Goal: Find specific page/section: Find specific page/section

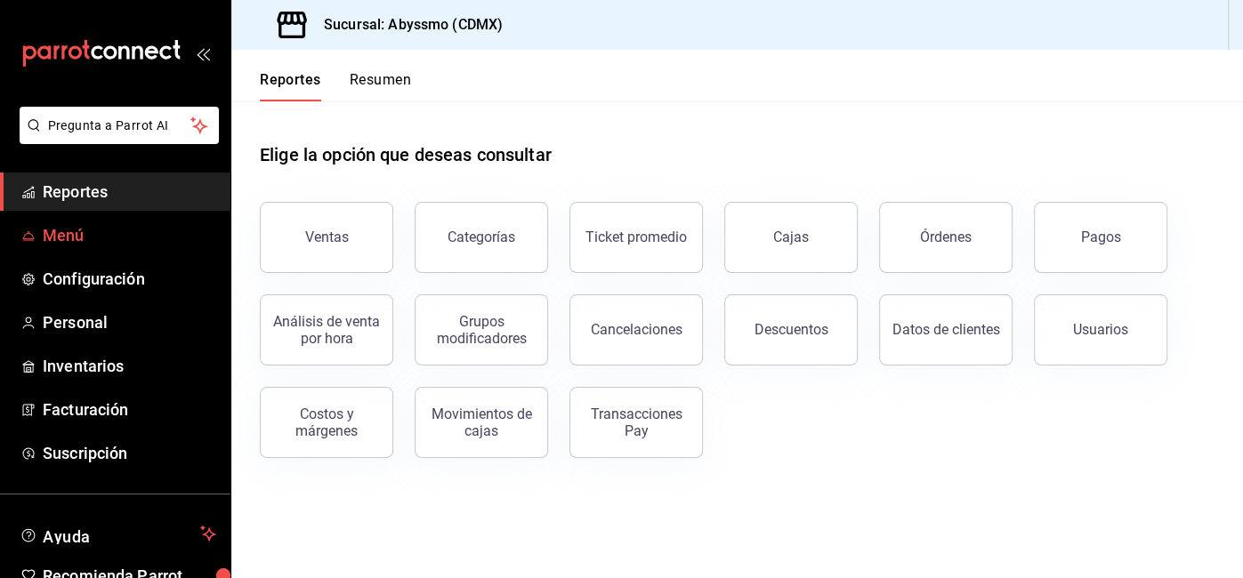
click at [89, 235] on span "Menú" at bounding box center [129, 235] width 173 height 24
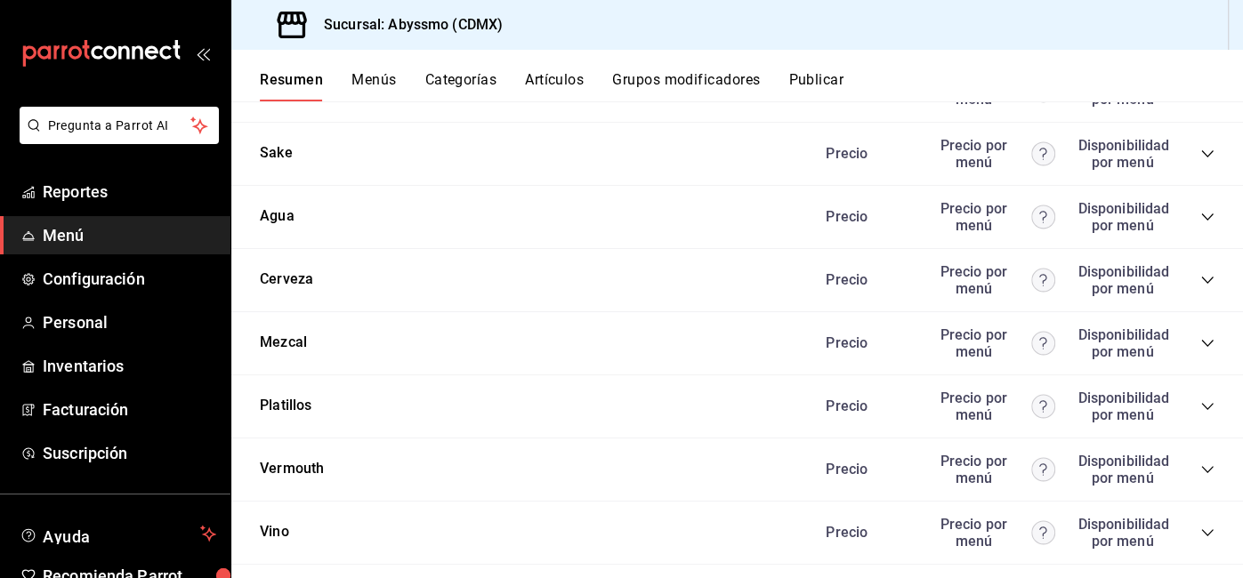
scroll to position [1359, 0]
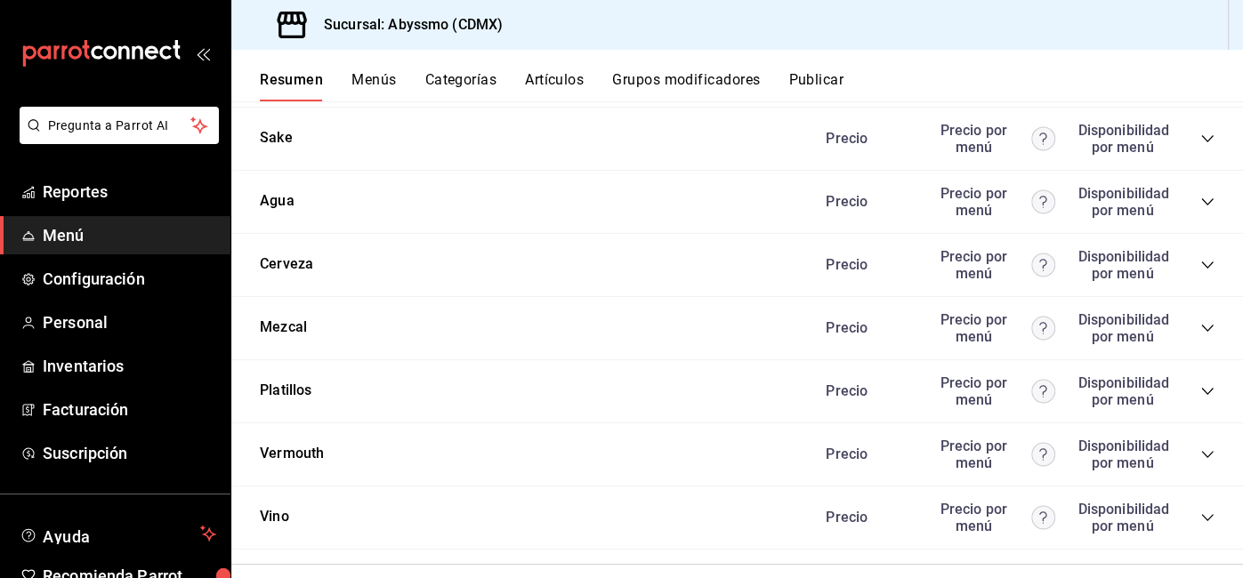
click at [1212, 511] on icon "collapse-category-row" at bounding box center [1207, 518] width 14 height 14
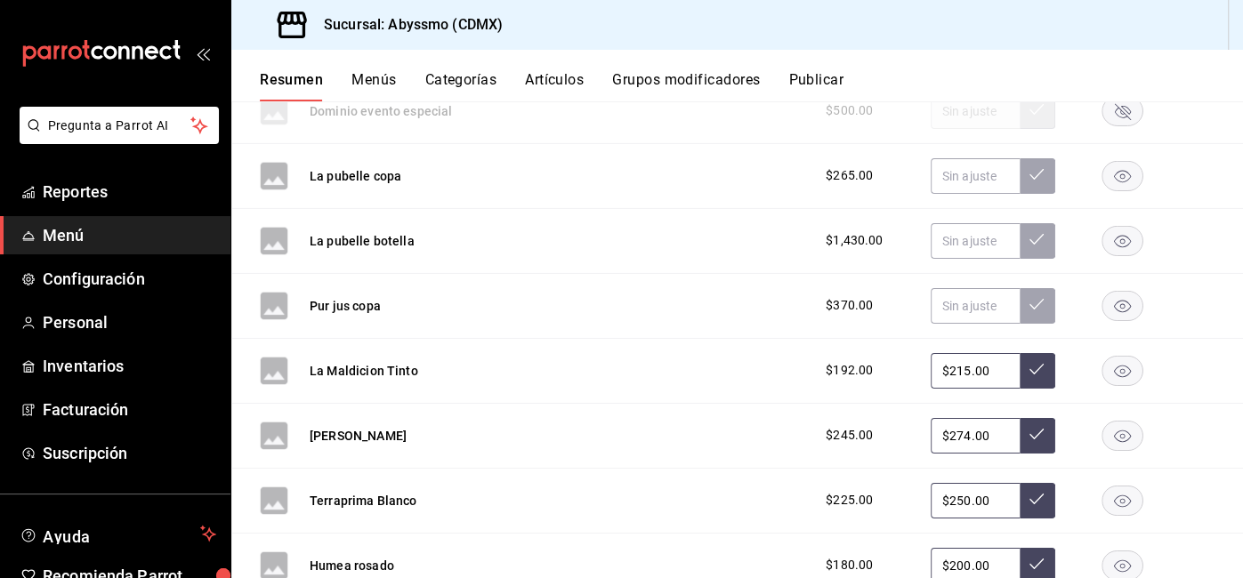
scroll to position [4036, 0]
